Goal: Information Seeking & Learning: Understand process/instructions

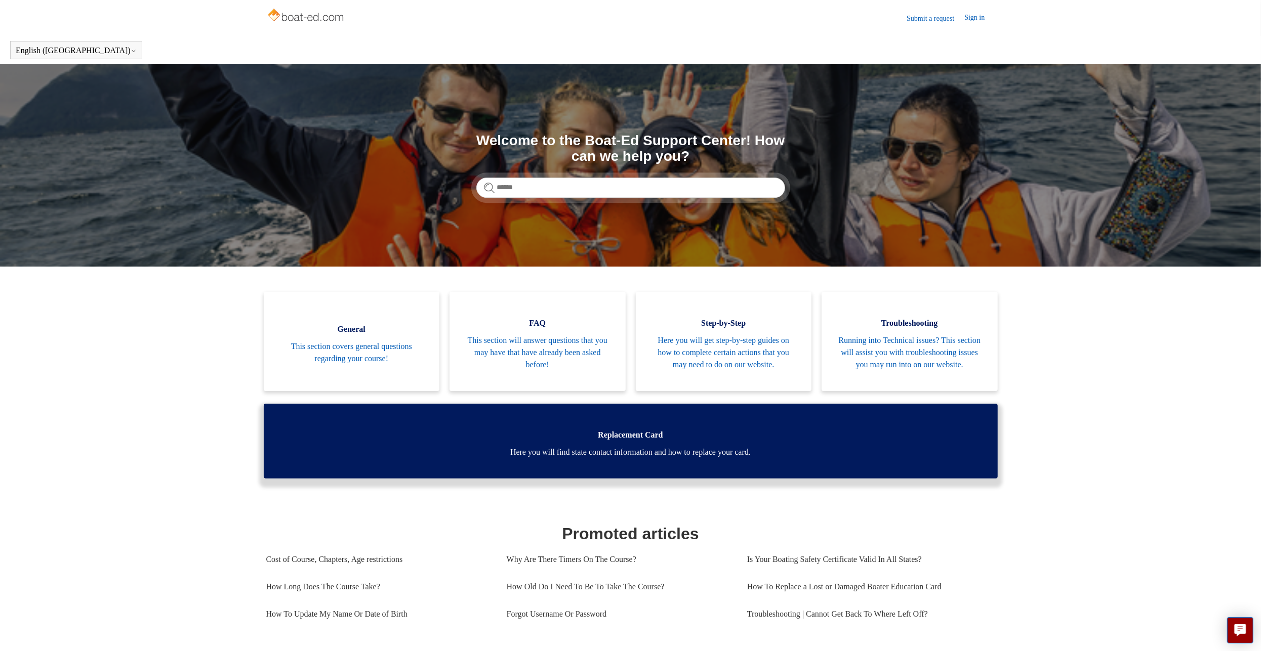
click at [557, 456] on link "Replacement Card Here you will find state contact information and how to replac…" at bounding box center [631, 441] width 734 height 75
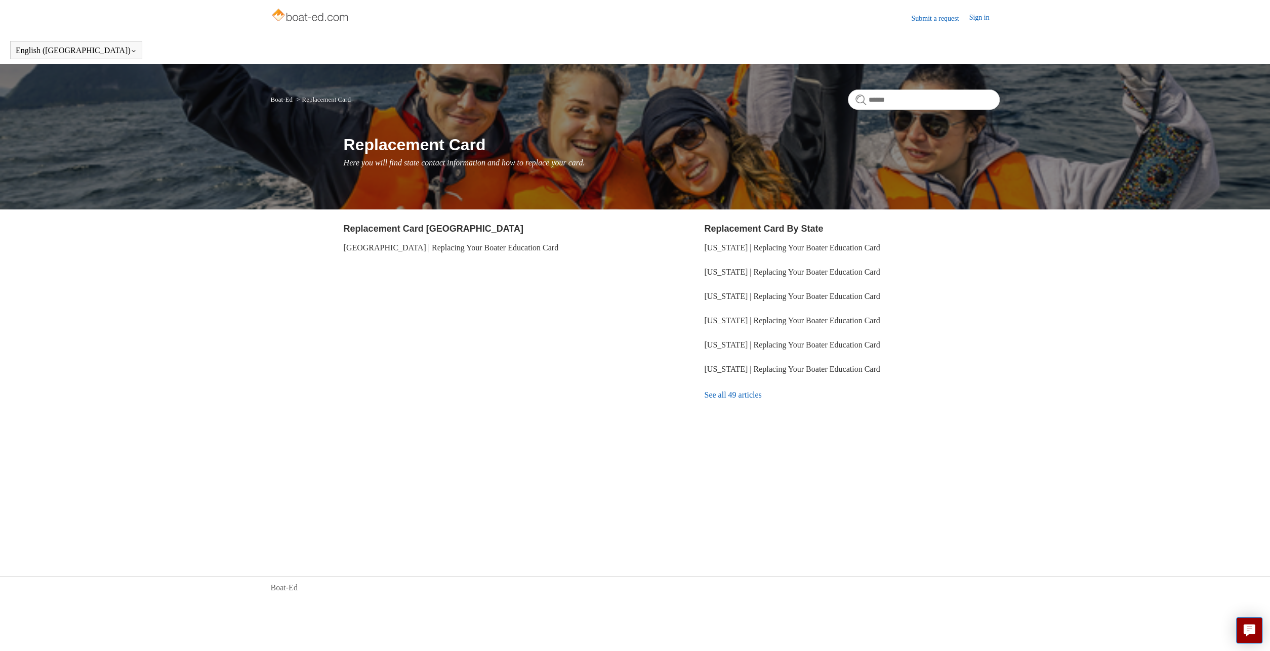
click at [743, 394] on link "See all 49 articles" at bounding box center [851, 395] width 295 height 27
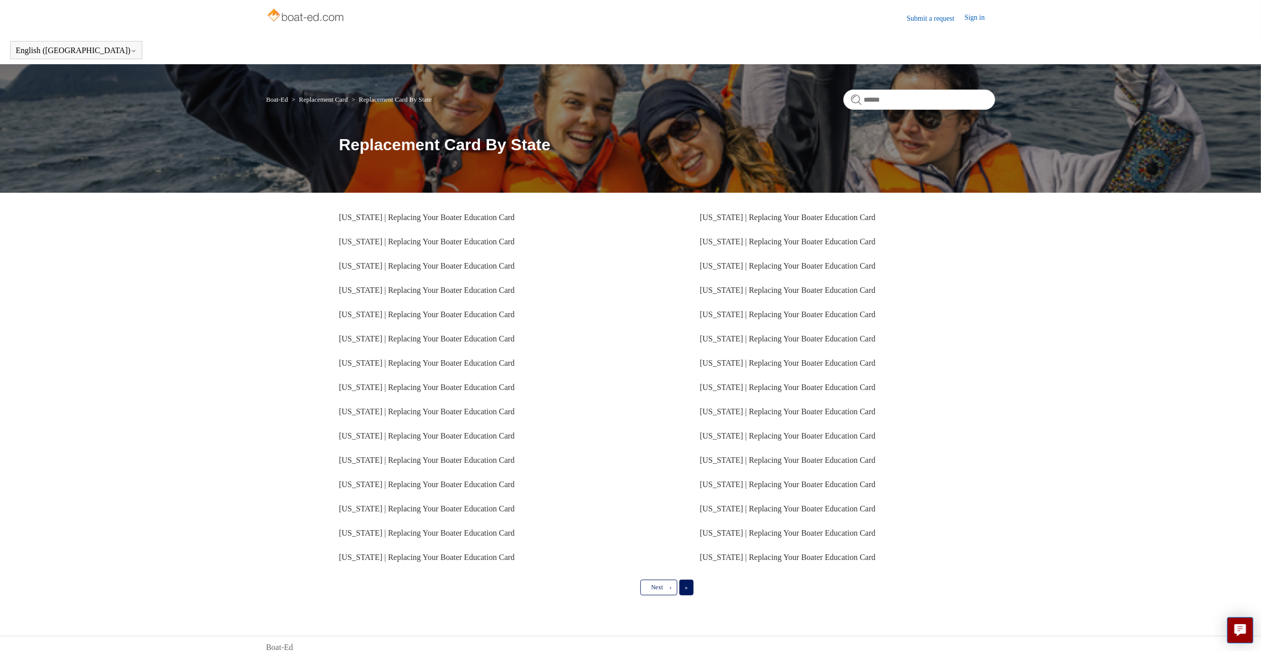
click at [687, 586] on span "»" at bounding box center [686, 587] width 3 height 7
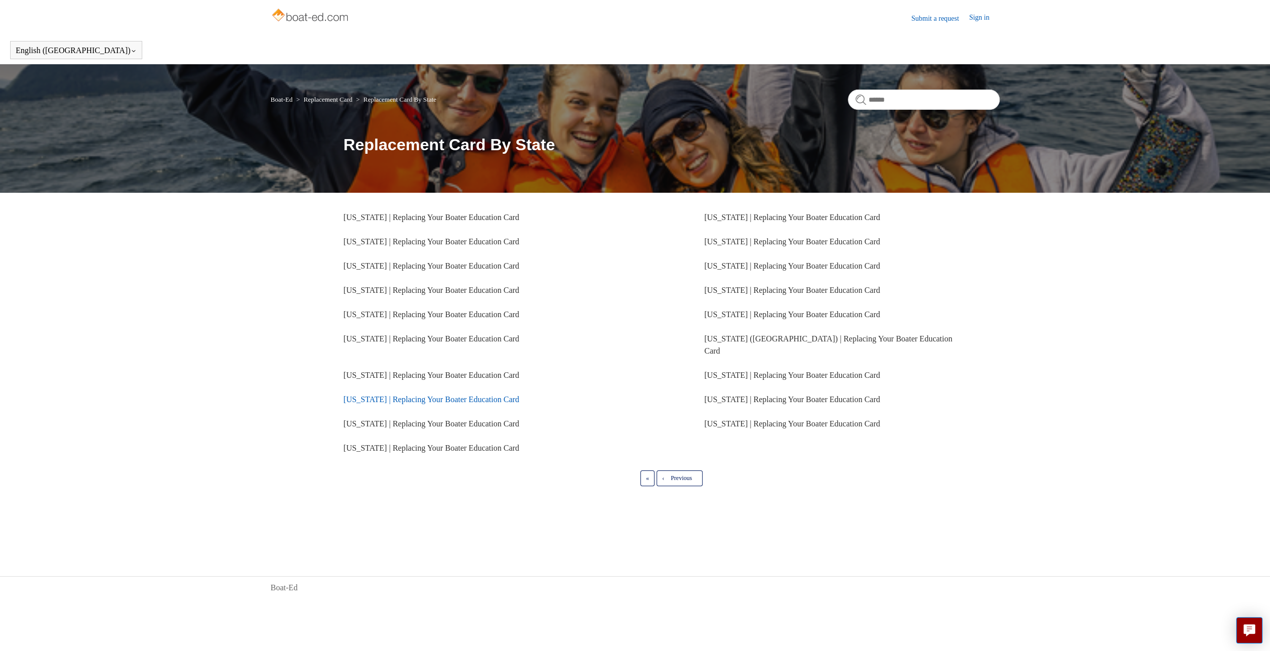
click at [398, 395] on link "California | Replacing Your Boater Education Card" at bounding box center [432, 399] width 176 height 9
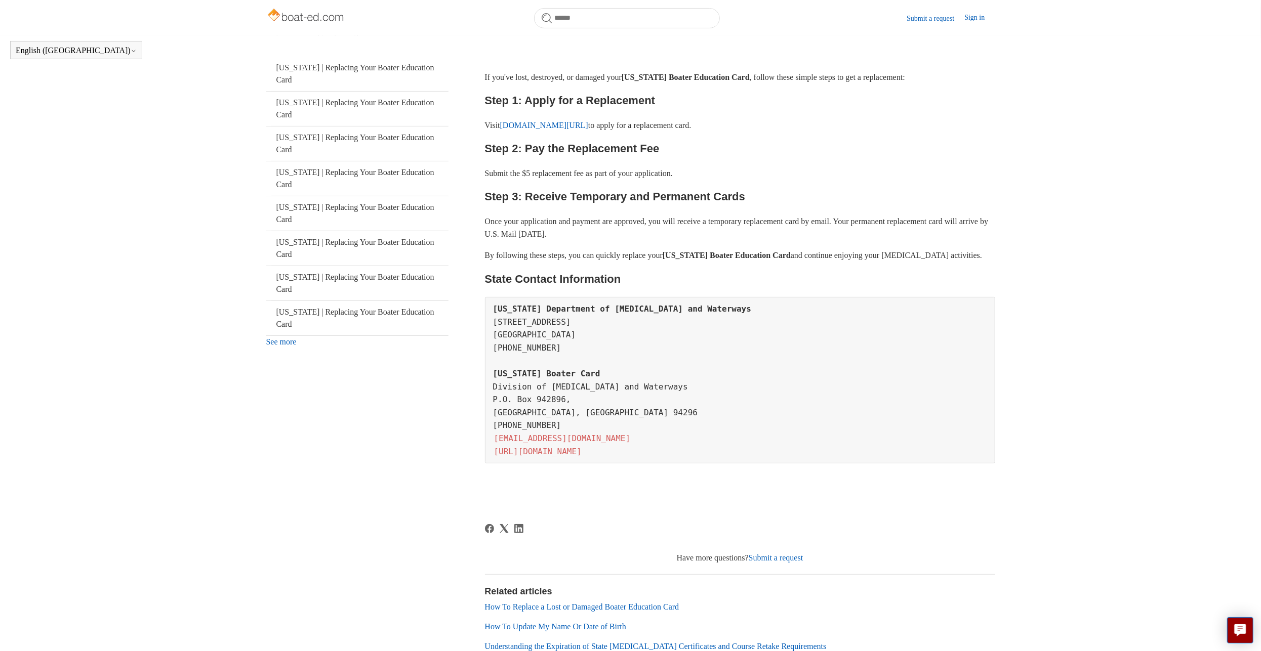
scroll to position [182, 0]
